Goal: Transaction & Acquisition: Purchase product/service

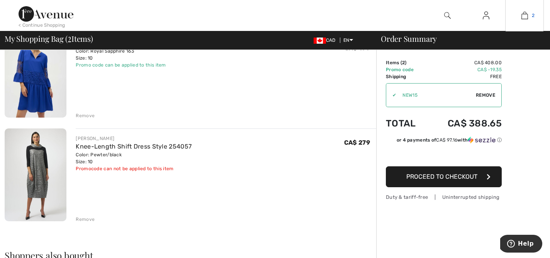
scroll to position [92, 0]
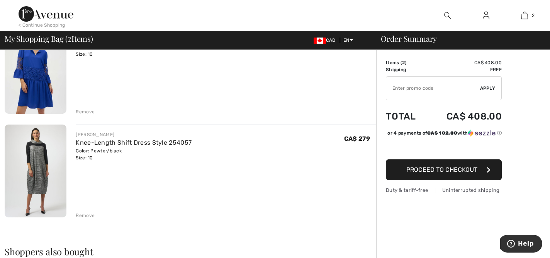
type input "NEW15"
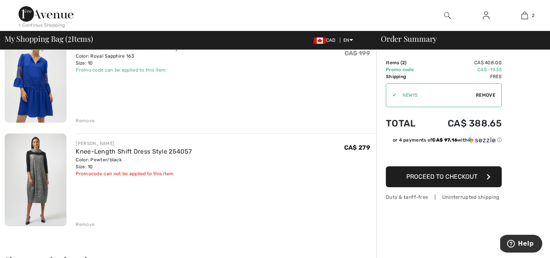
scroll to position [0, 0]
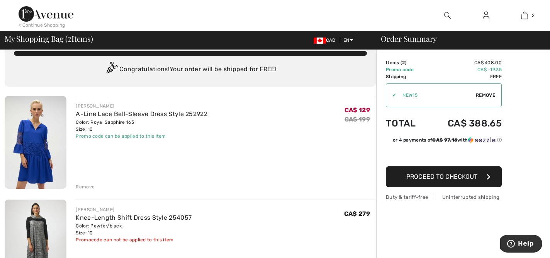
scroll to position [17, 0]
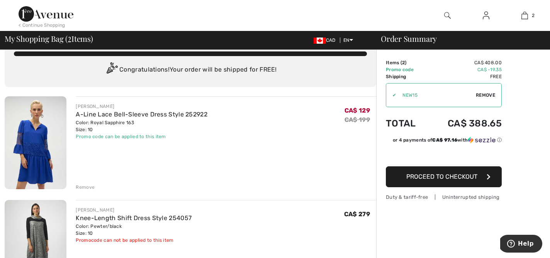
click at [441, 177] on span "Proceed to Checkout" at bounding box center [441, 176] width 71 height 7
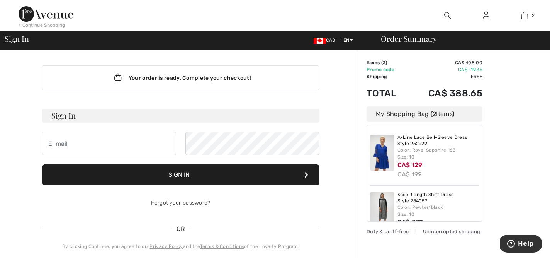
type input "[EMAIL_ADDRESS][DOMAIN_NAME]"
click at [187, 178] on button "Sign In" at bounding box center [180, 174] width 277 height 21
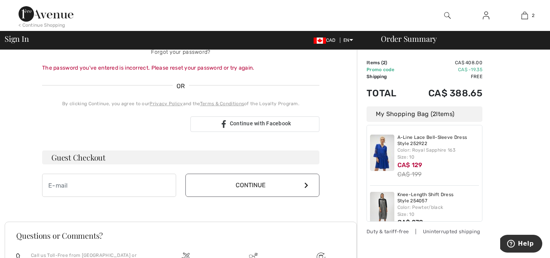
scroll to position [151, 0]
click at [261, 185] on button "Continue" at bounding box center [252, 184] width 134 height 23
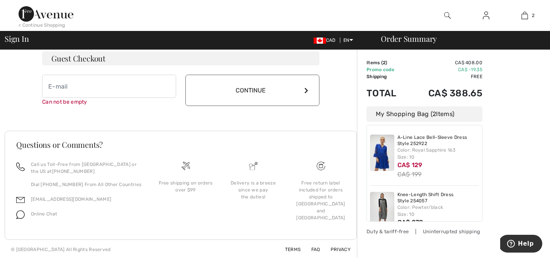
scroll to position [251, 0]
click at [248, 87] on button "Continue" at bounding box center [252, 88] width 134 height 31
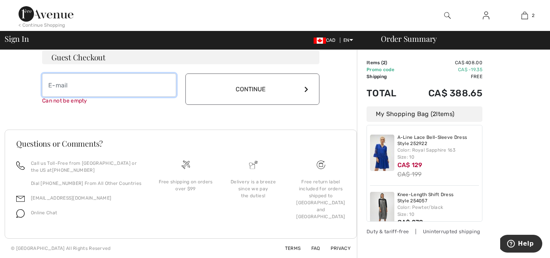
click at [83, 82] on input "email" at bounding box center [109, 84] width 134 height 23
type input "corinnelsangster@gmail.com"
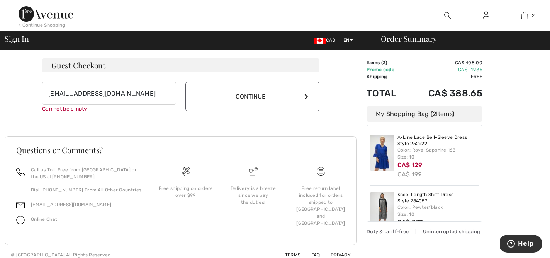
click at [262, 93] on button "Continue" at bounding box center [252, 97] width 134 height 30
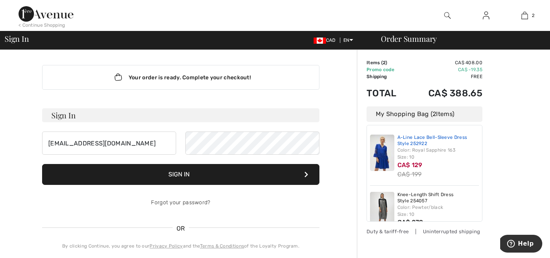
scroll to position [0, 0]
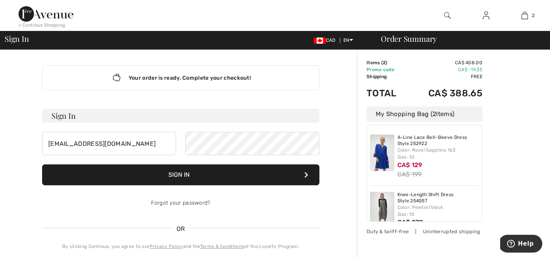
click at [177, 177] on button "Sign In" at bounding box center [180, 174] width 277 height 21
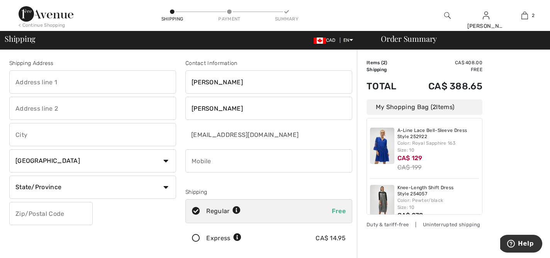
click at [63, 83] on input "text" at bounding box center [92, 81] width 167 height 23
type input "[STREET_ADDRESS]"
type input "[PERSON_NAME]"
select select "SK"
type input "S4R2C4"
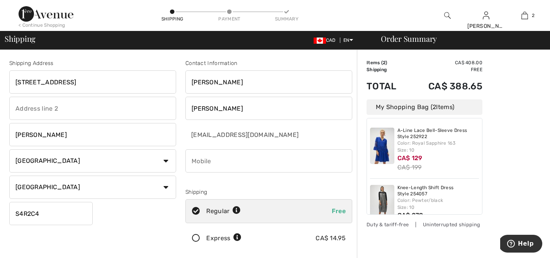
type input "3063909596"
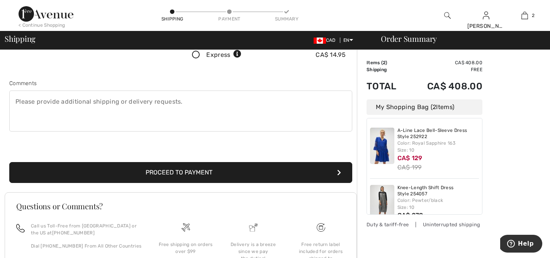
scroll to position [185, 0]
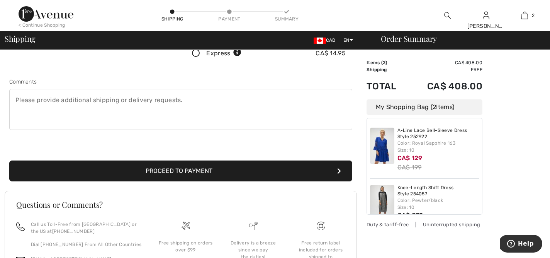
click at [191, 173] on button "Proceed to Payment" at bounding box center [180, 170] width 343 height 21
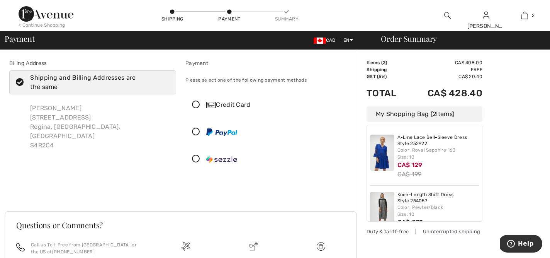
click at [197, 105] on icon at bounding box center [196, 105] width 20 height 8
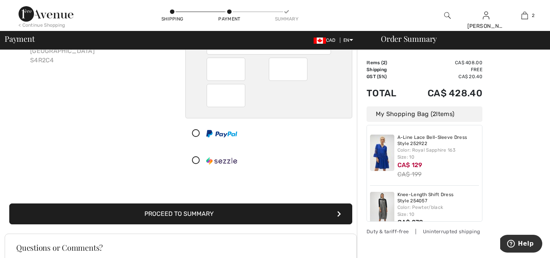
scroll to position [86, 0]
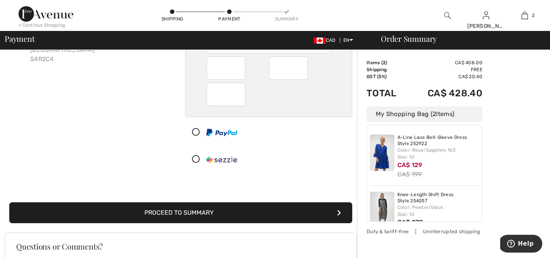
click at [206, 216] on button "Proceed to Summary" at bounding box center [180, 212] width 343 height 21
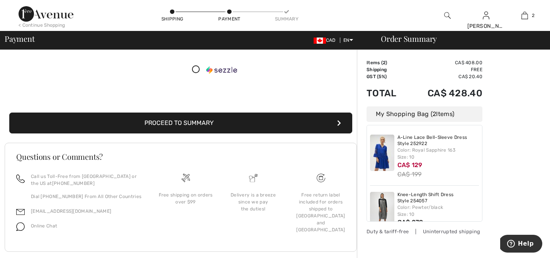
scroll to position [203, 0]
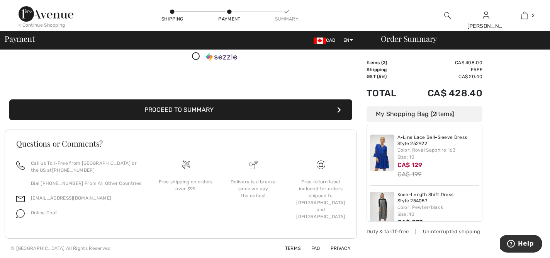
click at [221, 110] on button "Proceed to Summary" at bounding box center [180, 109] width 343 height 21
click at [189, 107] on button "Proceed to Summary" at bounding box center [180, 109] width 343 height 21
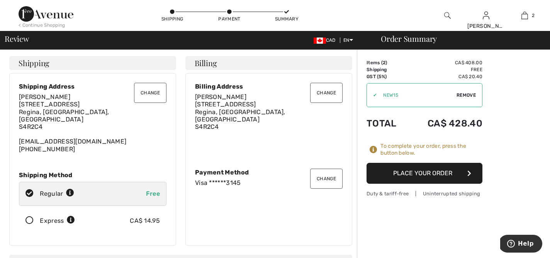
click at [424, 174] on button "Place Your Order" at bounding box center [425, 173] width 116 height 21
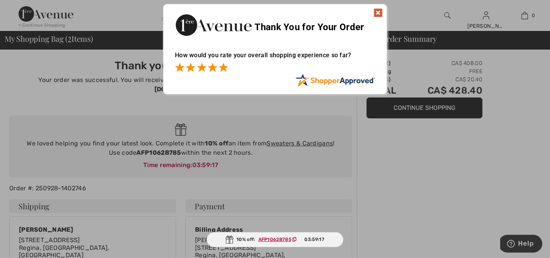
click at [223, 68] on span at bounding box center [223, 67] width 9 height 9
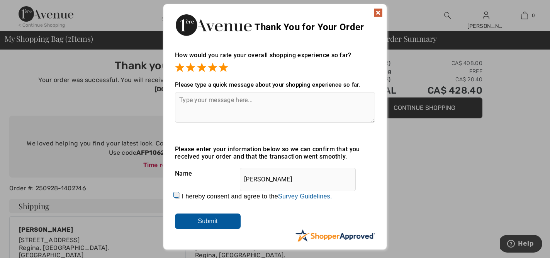
click at [214, 219] on input "Submit" at bounding box center [208, 220] width 66 height 15
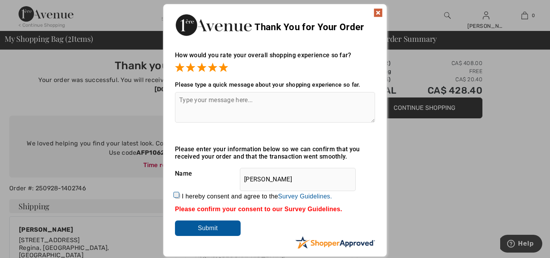
click at [220, 230] on input "Submit" at bounding box center [208, 227] width 66 height 15
click at [178, 194] on input "I hereby consent and agree to the By submitting a review, you grant permission …" at bounding box center [177, 195] width 5 height 5
checkbox input "true"
click at [207, 227] on input "Submit" at bounding box center [208, 227] width 66 height 15
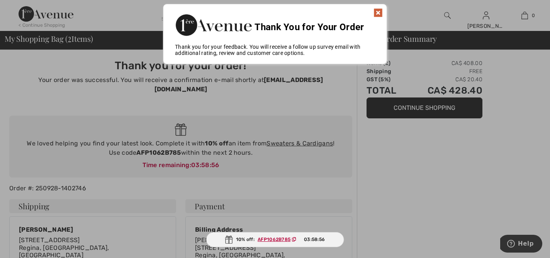
click at [383, 13] on div "Thank You for Your Order" at bounding box center [274, 23] width 223 height 39
click at [378, 13] on img at bounding box center [378, 12] width 9 height 9
